Goal: Information Seeking & Learning: Understand process/instructions

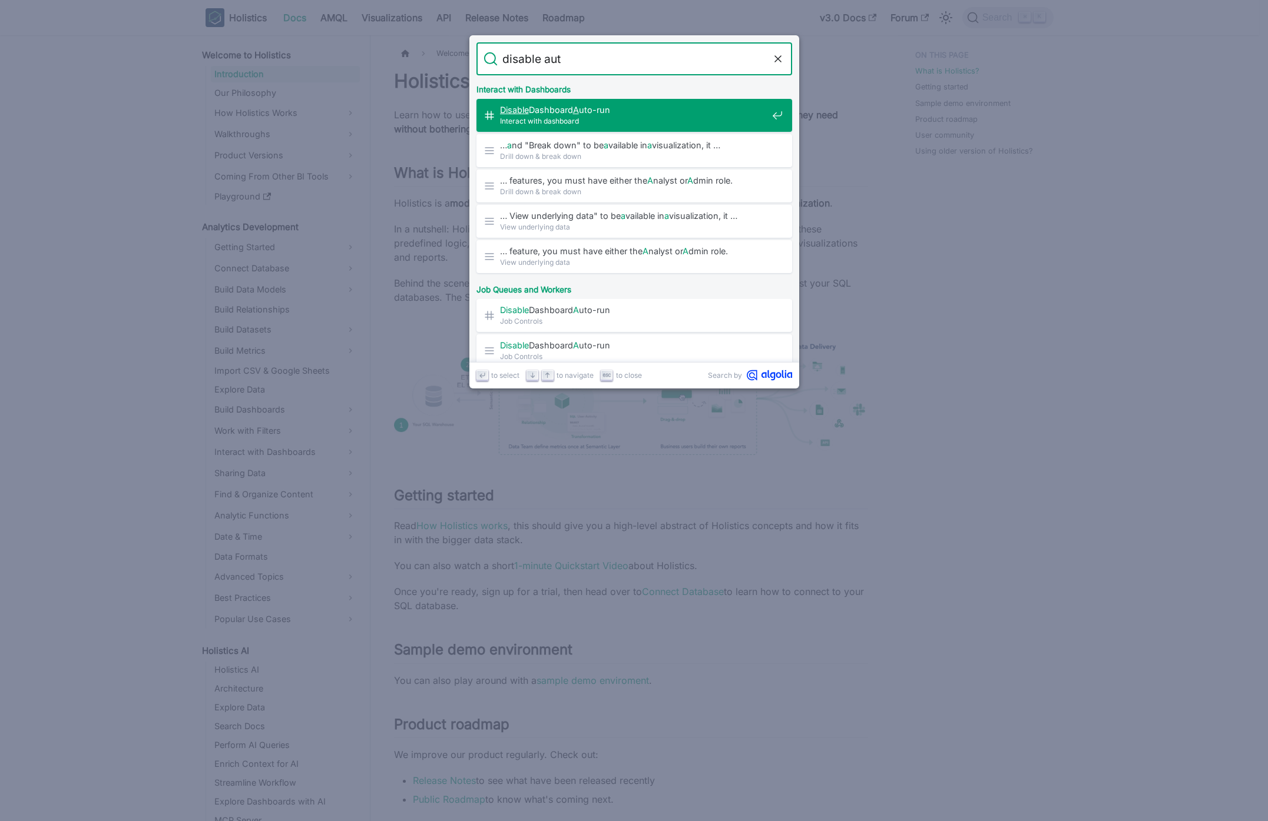
type input "disable auto"
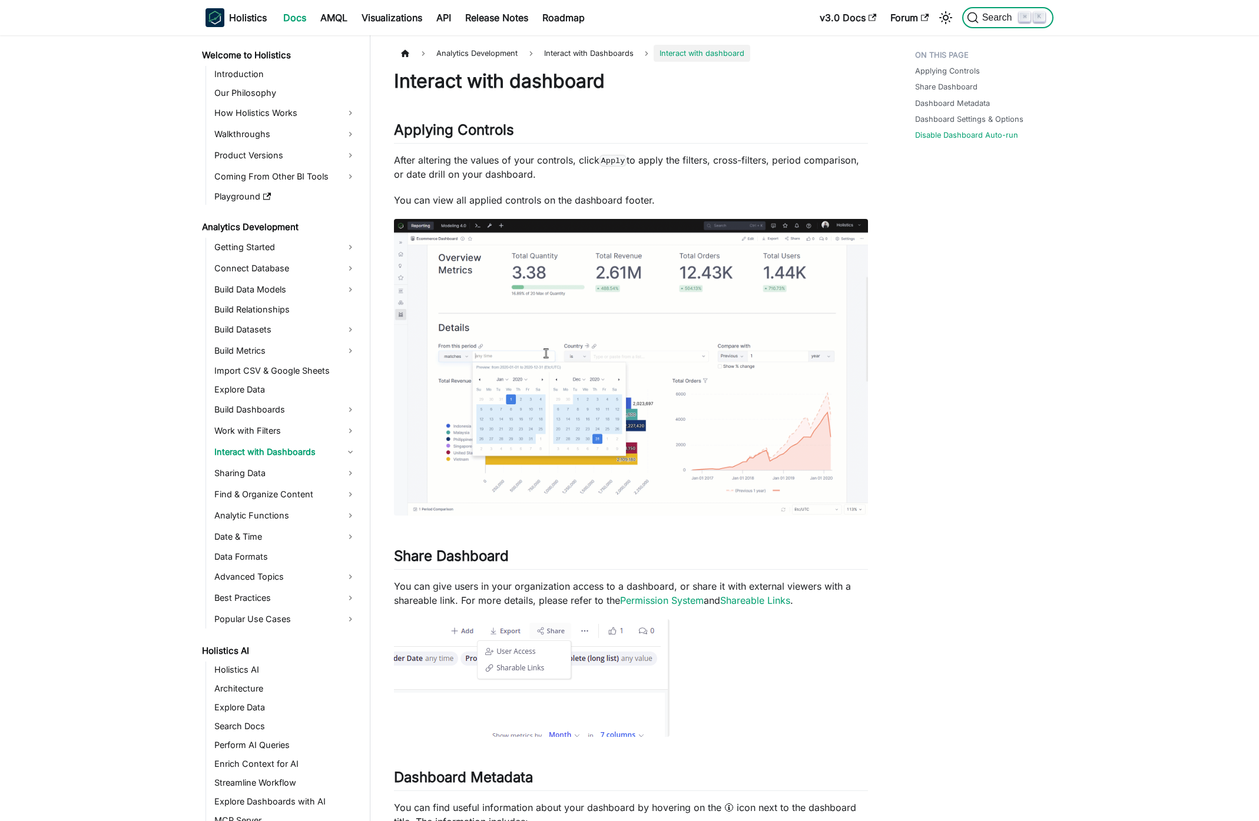
scroll to position [1360, 0]
